Goal: Complete application form

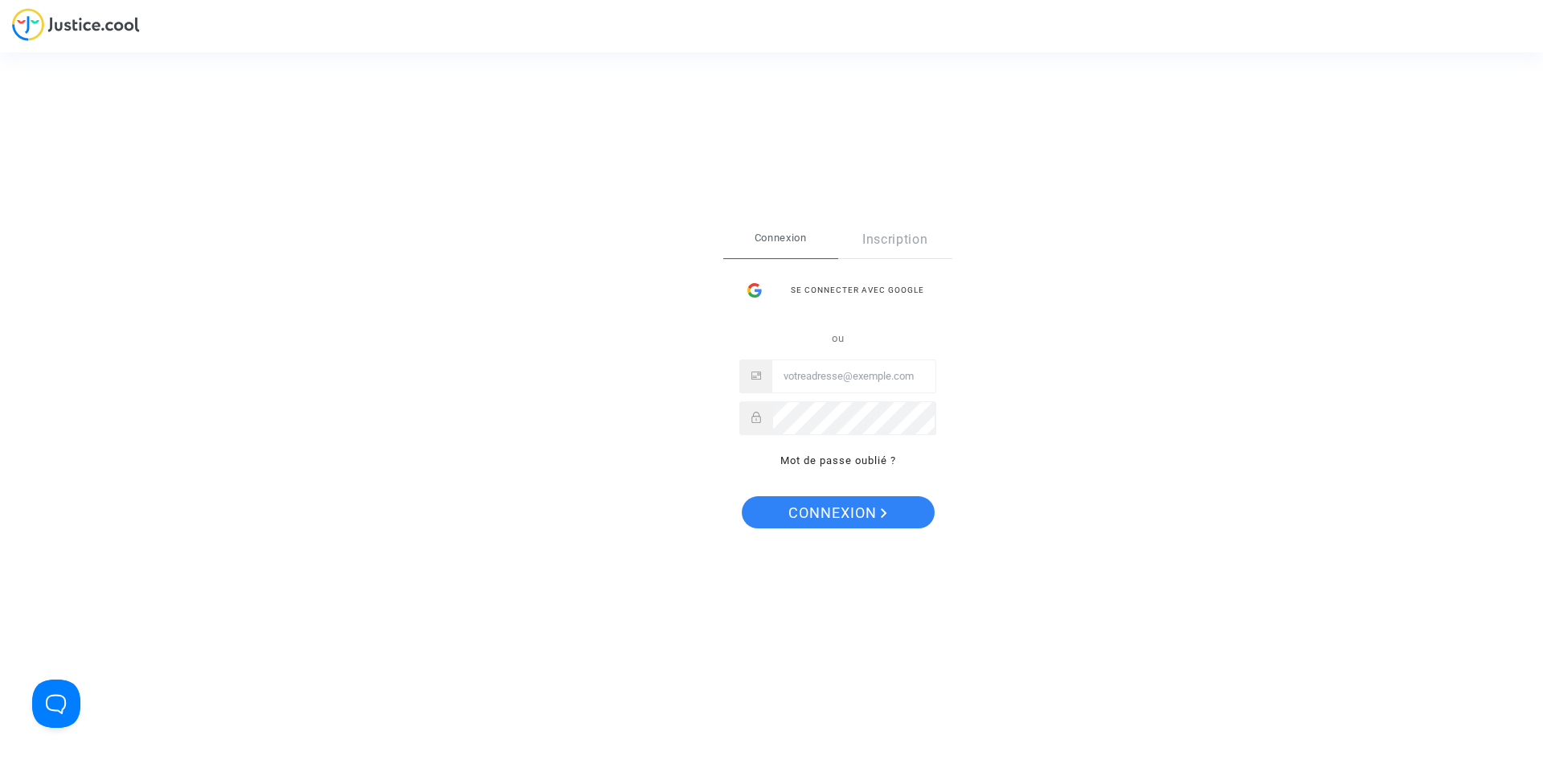
type input "fdebleds71@gmail.com"
click at [810, 513] on span "Connexion" at bounding box center [838, 513] width 99 height 34
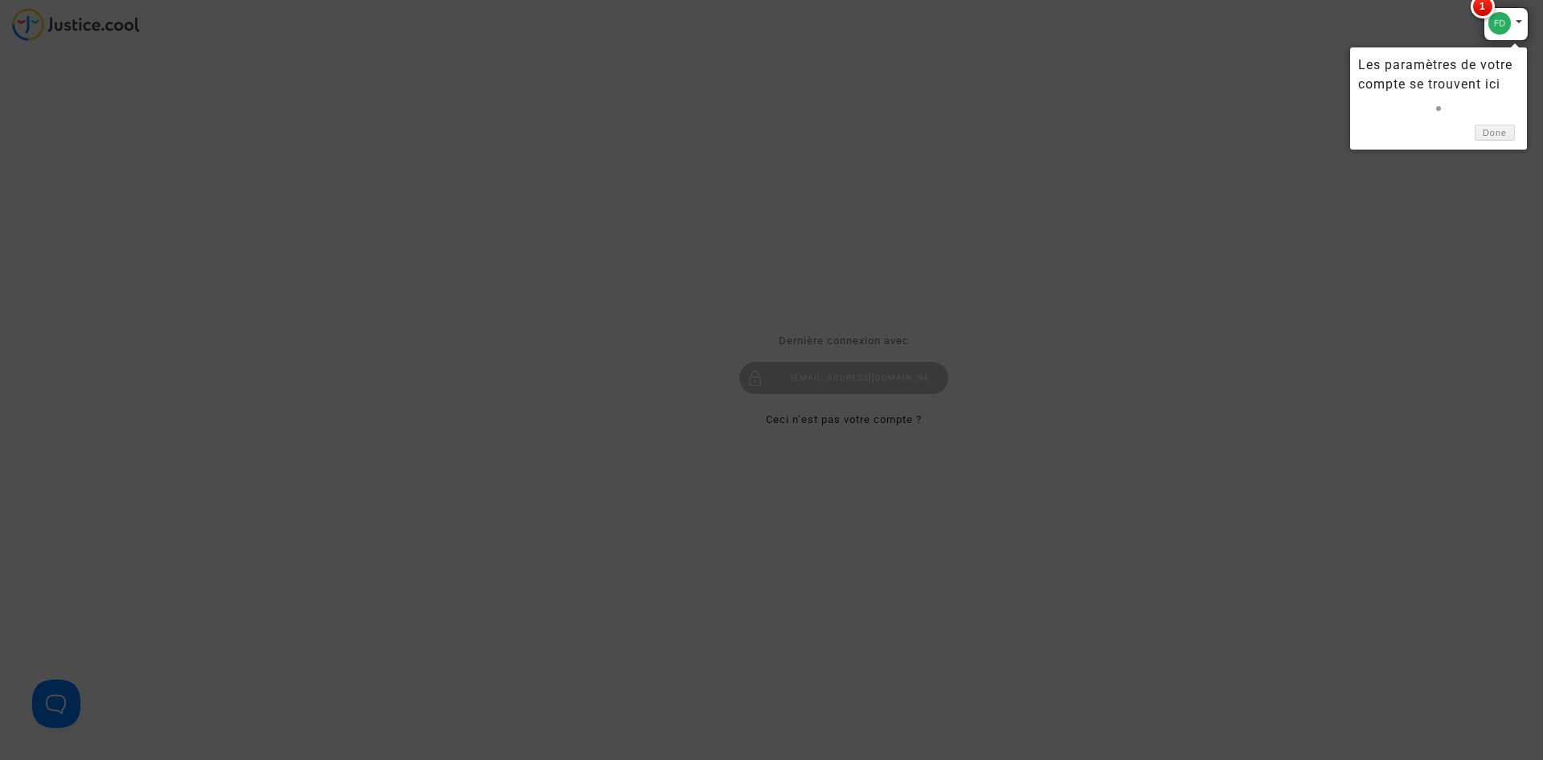
click at [1496, 29] on div at bounding box center [1506, 24] width 45 height 34
click at [1498, 129] on link "Done" at bounding box center [1495, 133] width 40 height 17
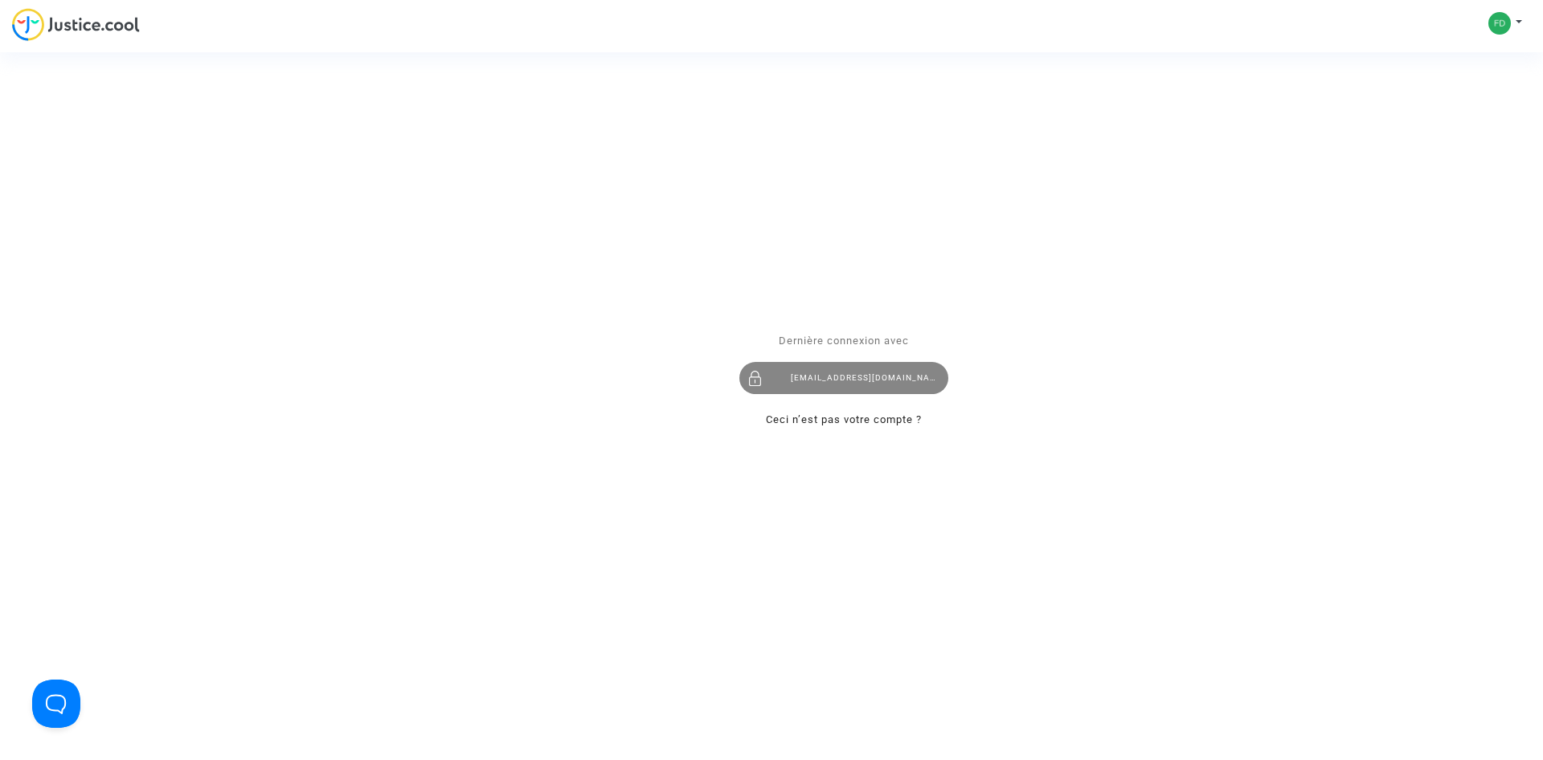
click at [825, 380] on div "[EMAIL_ADDRESS][DOMAIN_NAME]" at bounding box center [844, 378] width 209 height 32
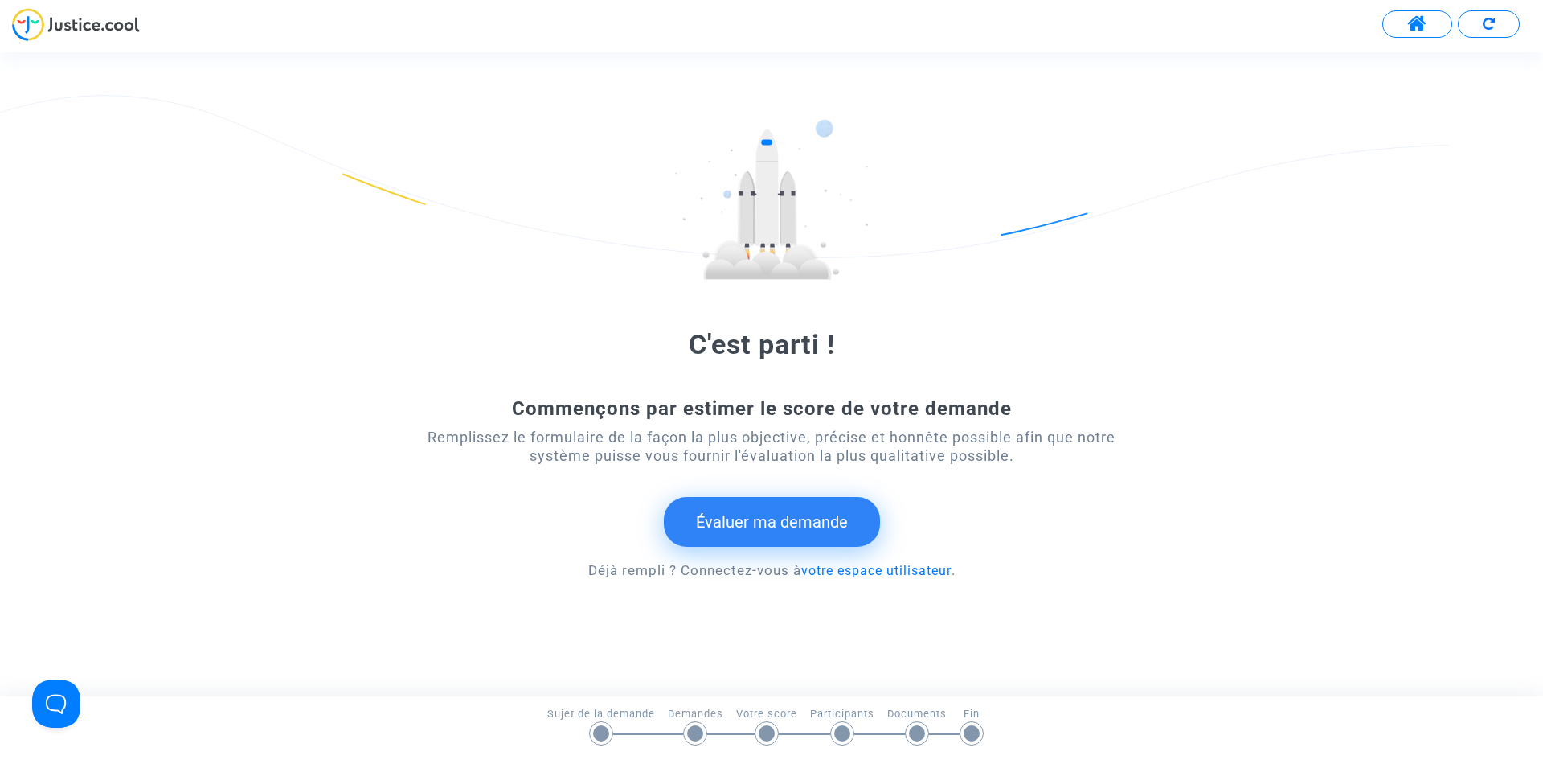
click at [1399, 27] on button at bounding box center [1418, 23] width 70 height 27
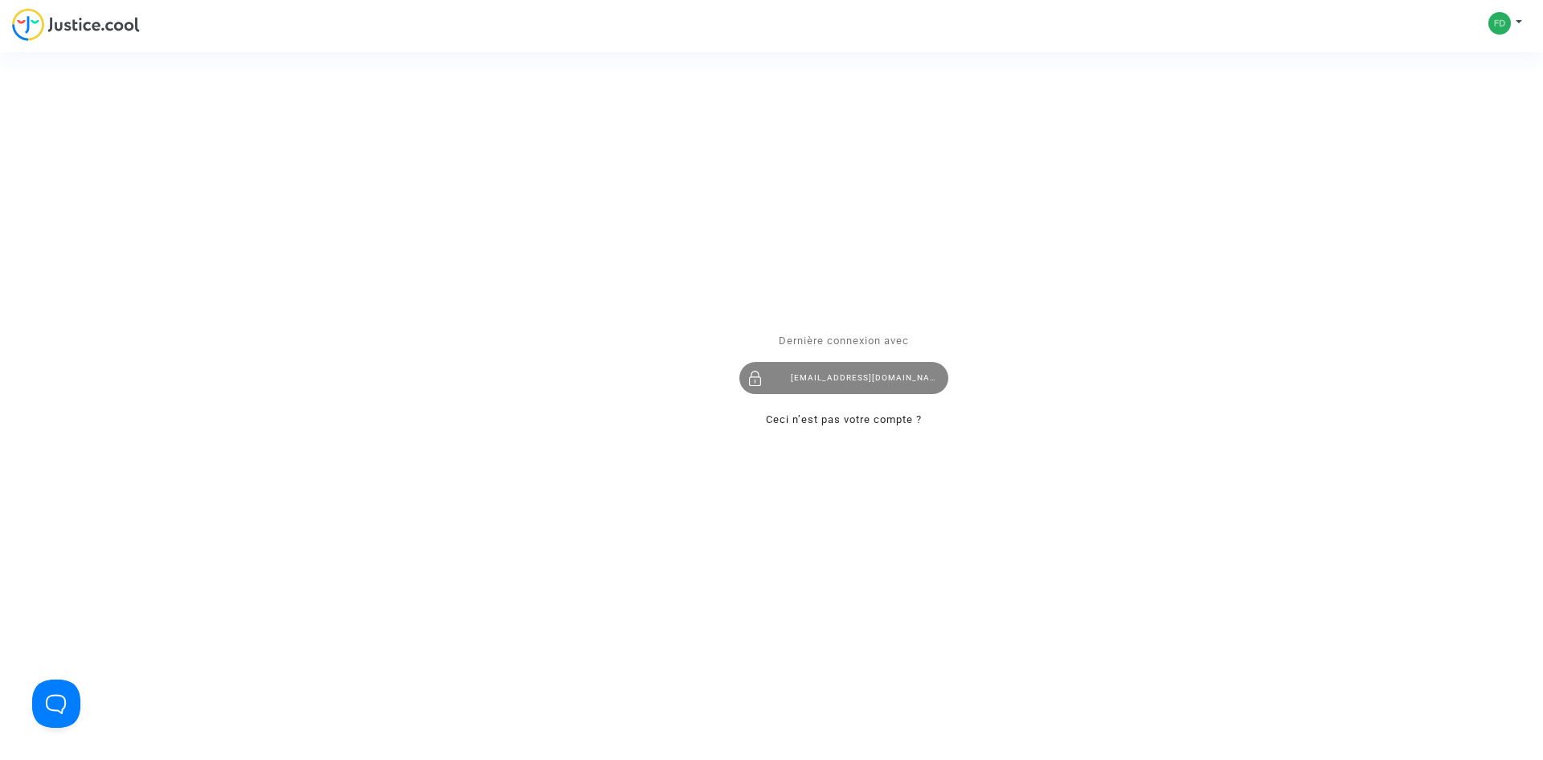
click at [805, 371] on div "[EMAIL_ADDRESS][DOMAIN_NAME]" at bounding box center [844, 378] width 209 height 32
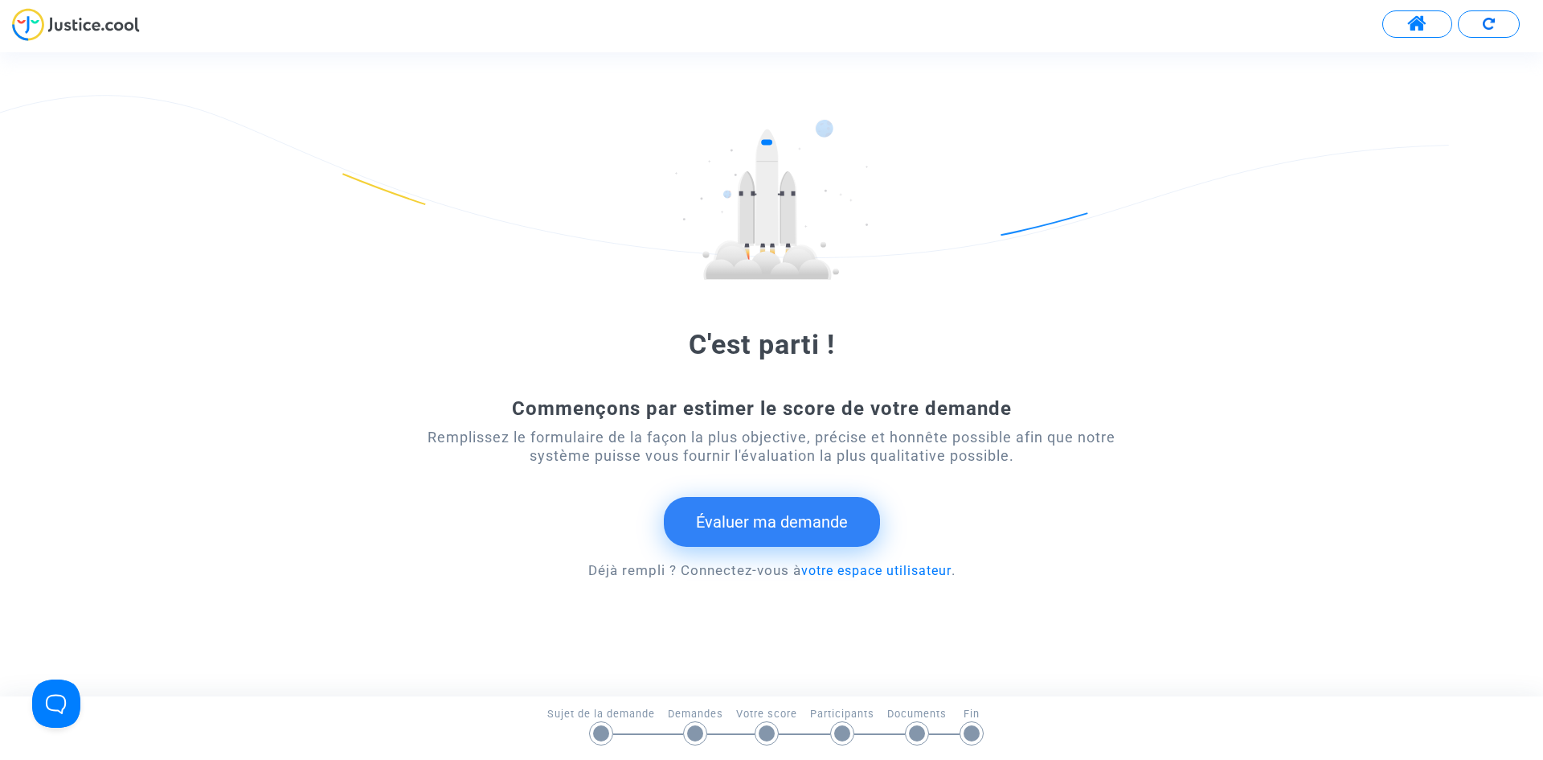
click at [771, 522] on button "Évaluer ma demande" at bounding box center [772, 522] width 216 height 50
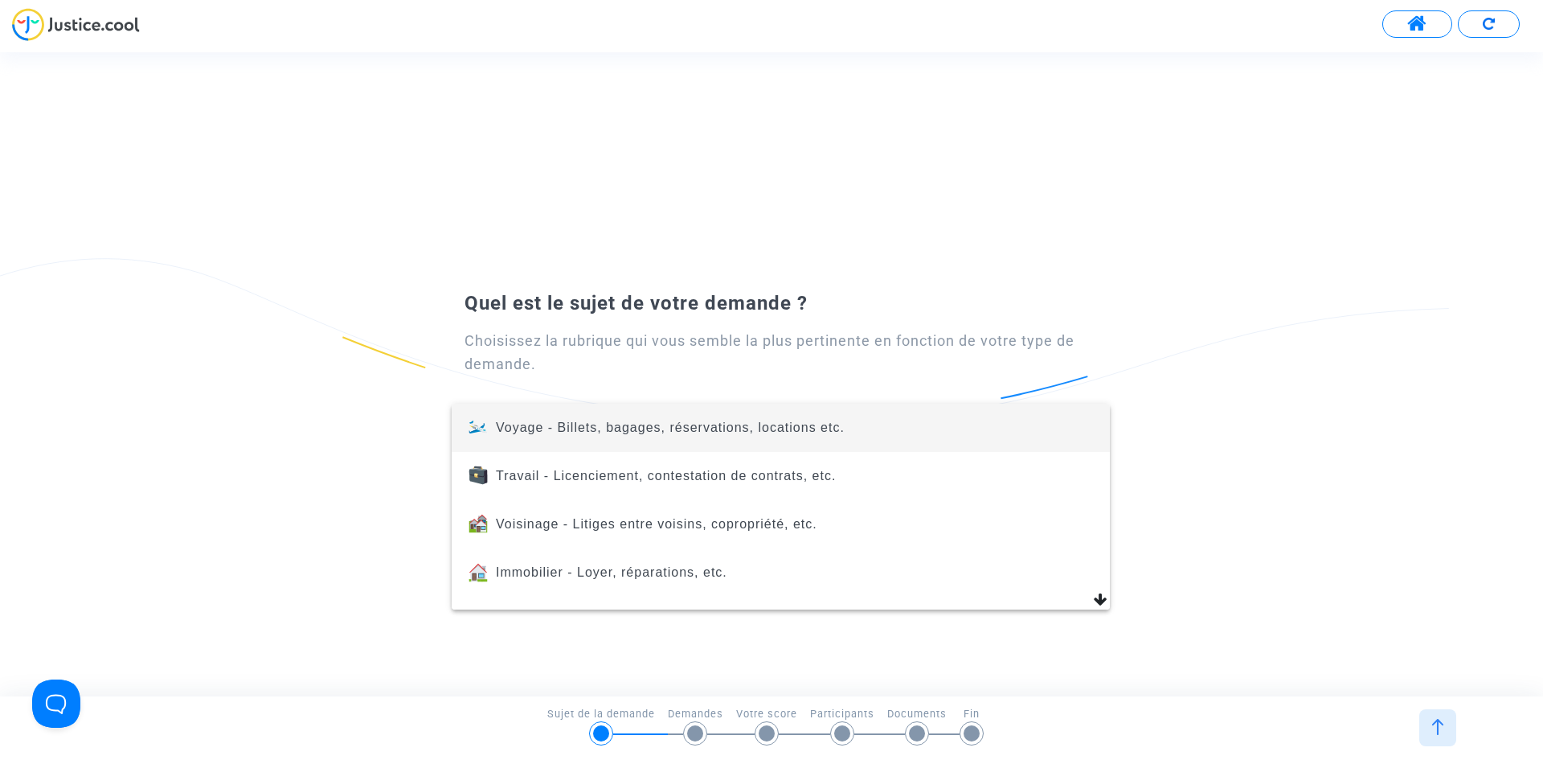
click at [540, 436] on span "Voyage - Billets, bagages, réservations, locations etc." at bounding box center [781, 428] width 633 height 48
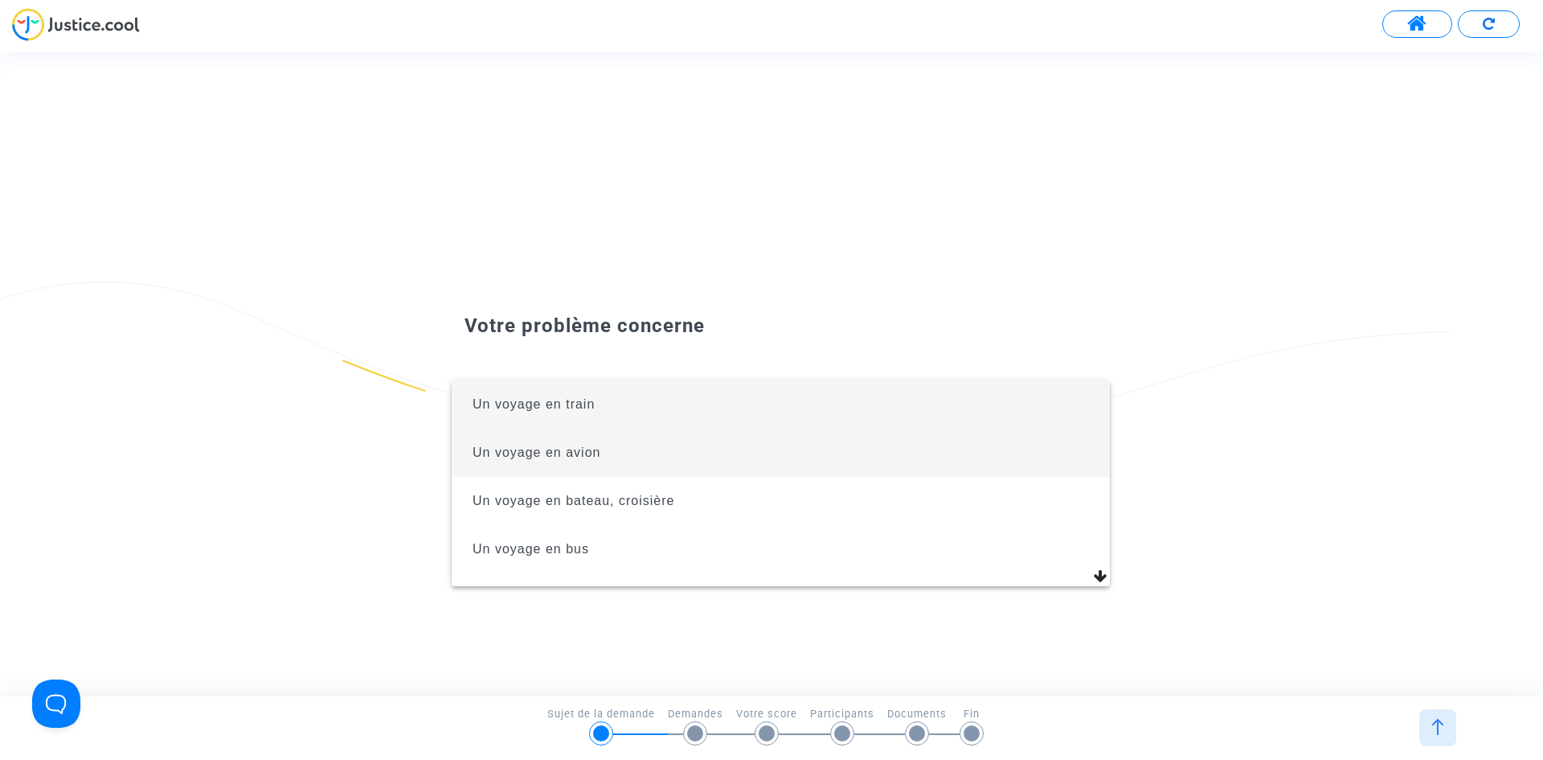
click at [549, 455] on span "Un voyage en avion" at bounding box center [537, 452] width 128 height 14
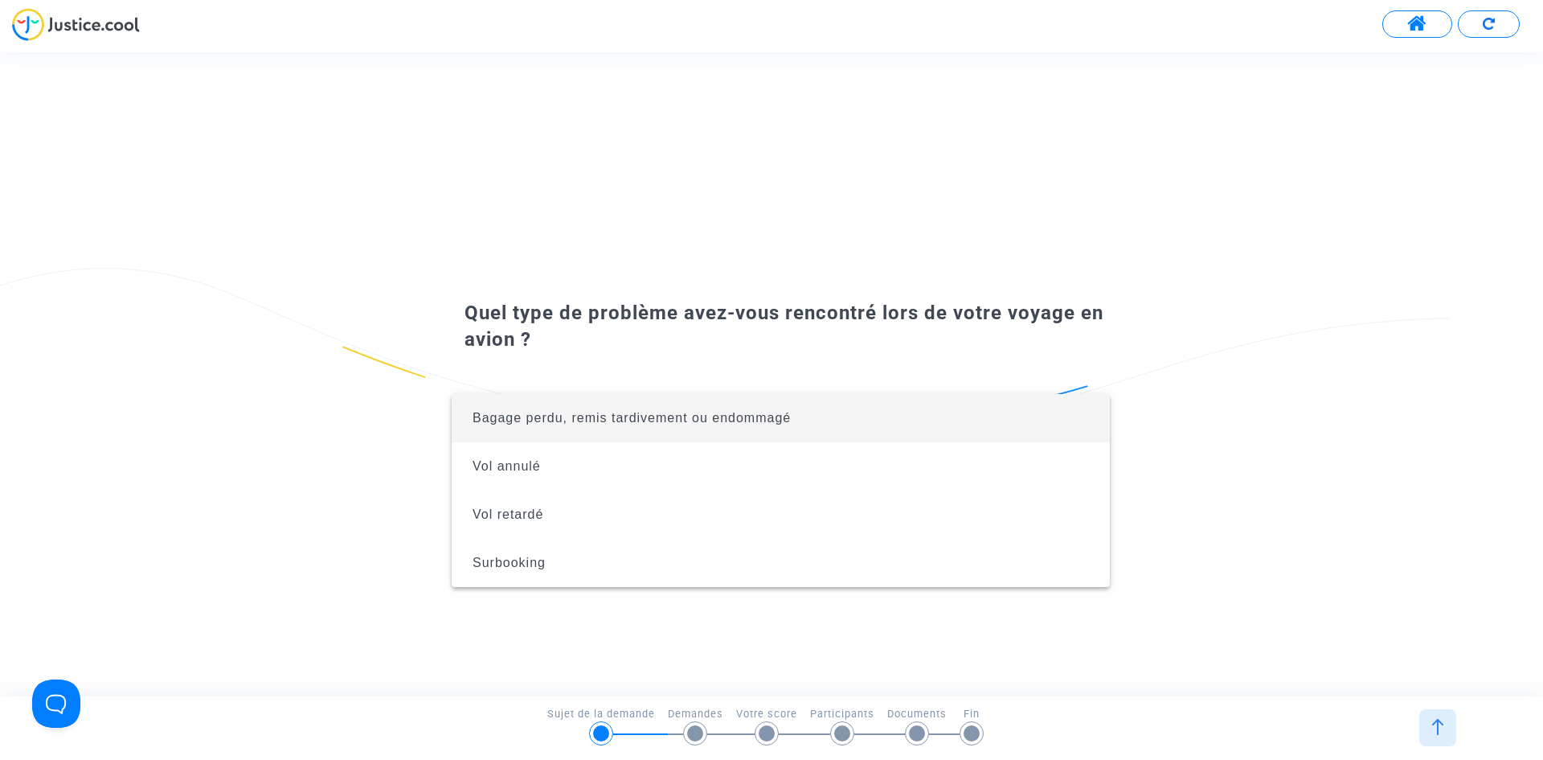
click at [80, 26] on div at bounding box center [771, 380] width 1543 height 760
